Goal: Task Accomplishment & Management: Manage account settings

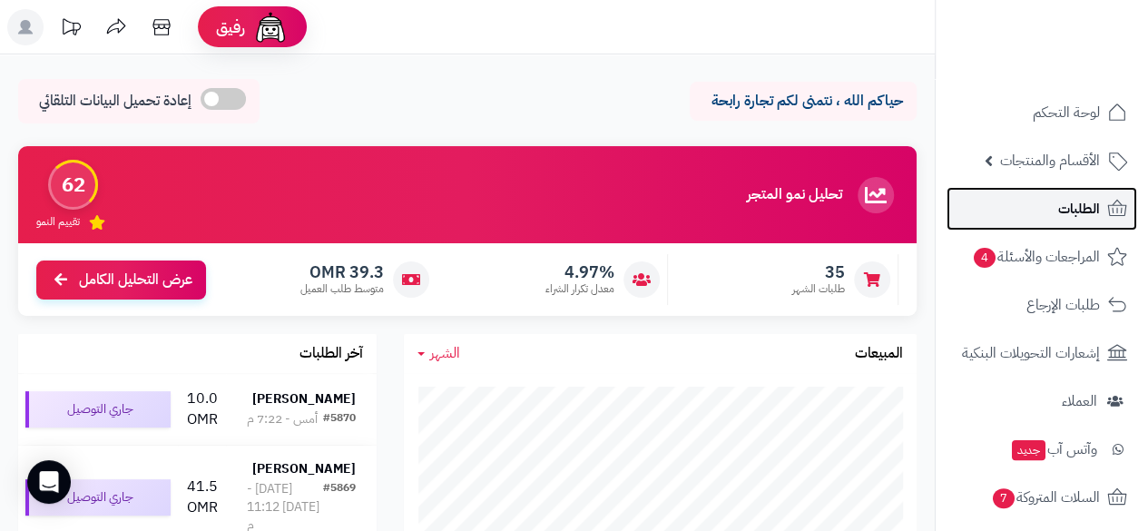
click at [1063, 199] on span "الطلبات" at bounding box center [1079, 208] width 42 height 25
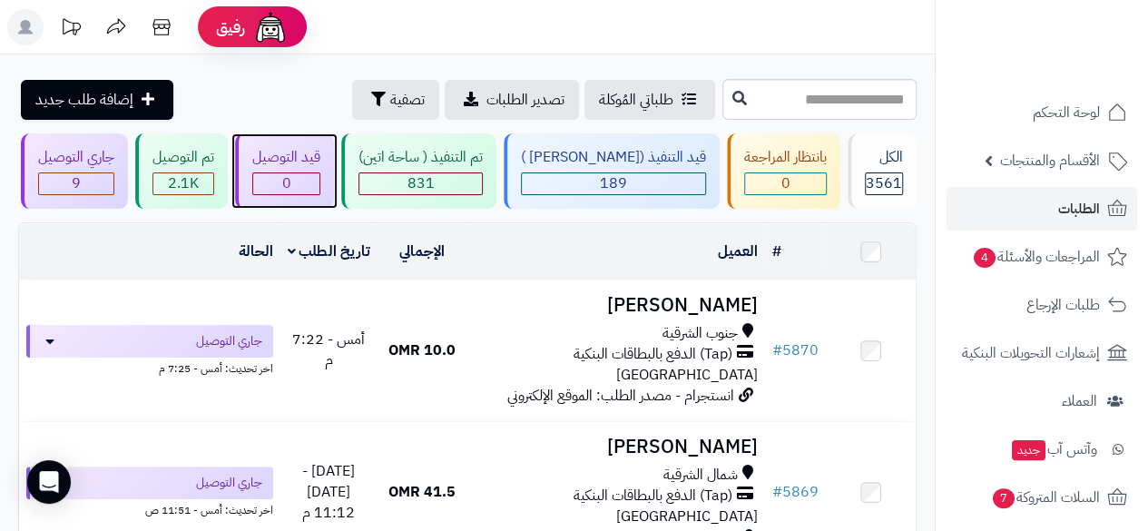
click at [319, 186] on div "0" at bounding box center [286, 183] width 66 height 21
